Goal: Entertainment & Leisure: Consume media (video, audio)

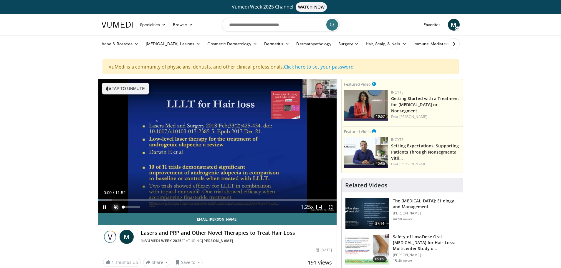
click at [114, 207] on span "Video Player" at bounding box center [116, 208] width 12 height 12
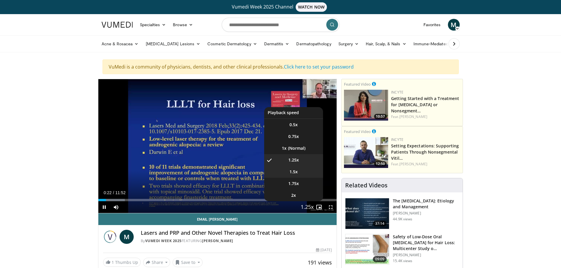
click at [298, 171] on span "1.5x" at bounding box center [294, 172] width 8 height 6
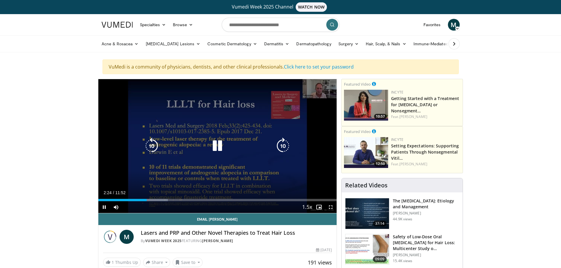
click at [155, 144] on icon "Video Player" at bounding box center [151, 146] width 16 height 16
click at [216, 148] on icon "Video Player" at bounding box center [217, 146] width 16 height 16
click at [214, 147] on icon "Video Player" at bounding box center [217, 146] width 16 height 16
click at [214, 146] on icon "Video Player" at bounding box center [217, 146] width 16 height 16
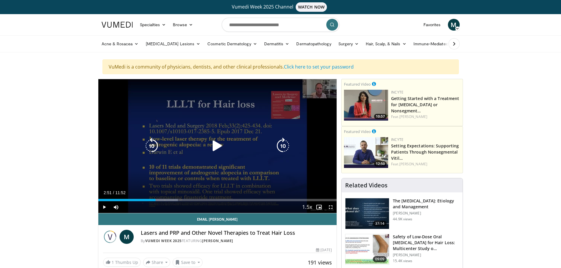
click at [215, 147] on icon "Video Player" at bounding box center [217, 146] width 16 height 16
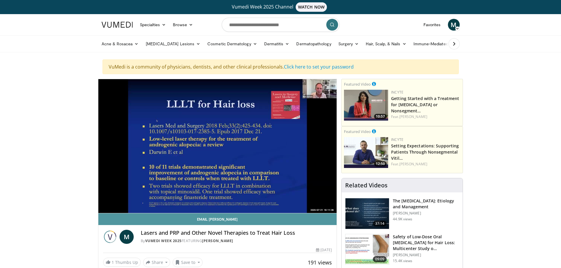
drag, startPoint x: 140, startPoint y: 206, endPoint x: 237, endPoint y: 220, distance: 98.9
click at [194, 216] on div "**********" at bounding box center [217, 176] width 239 height 194
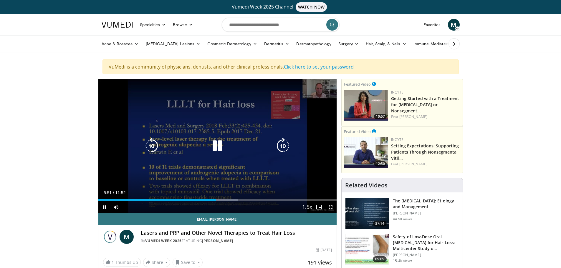
click at [218, 143] on icon "Video Player" at bounding box center [217, 146] width 16 height 16
